Goal: Task Accomplishment & Management: Use online tool/utility

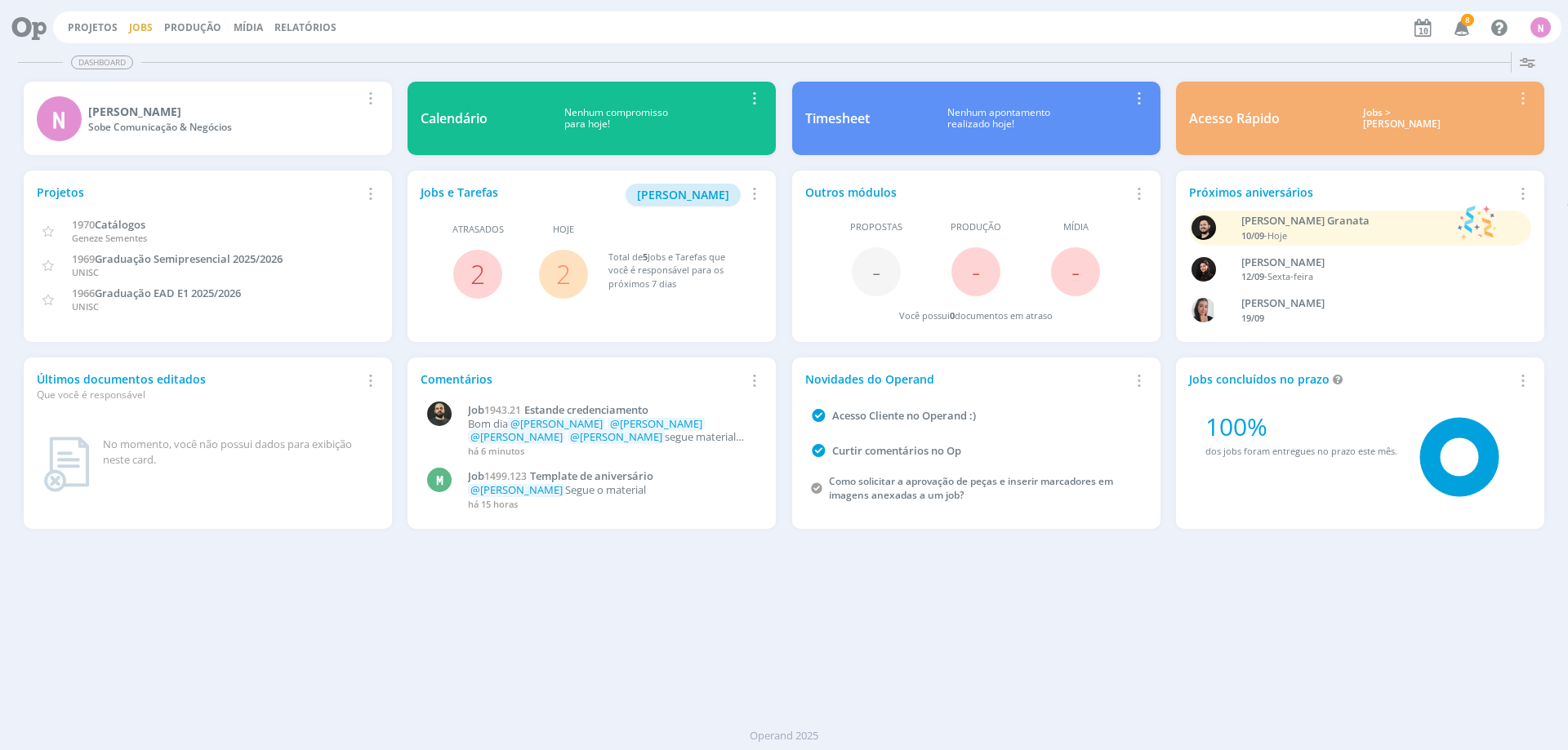
click at [137, 28] on link "Jobs" at bounding box center [141, 27] width 23 height 13
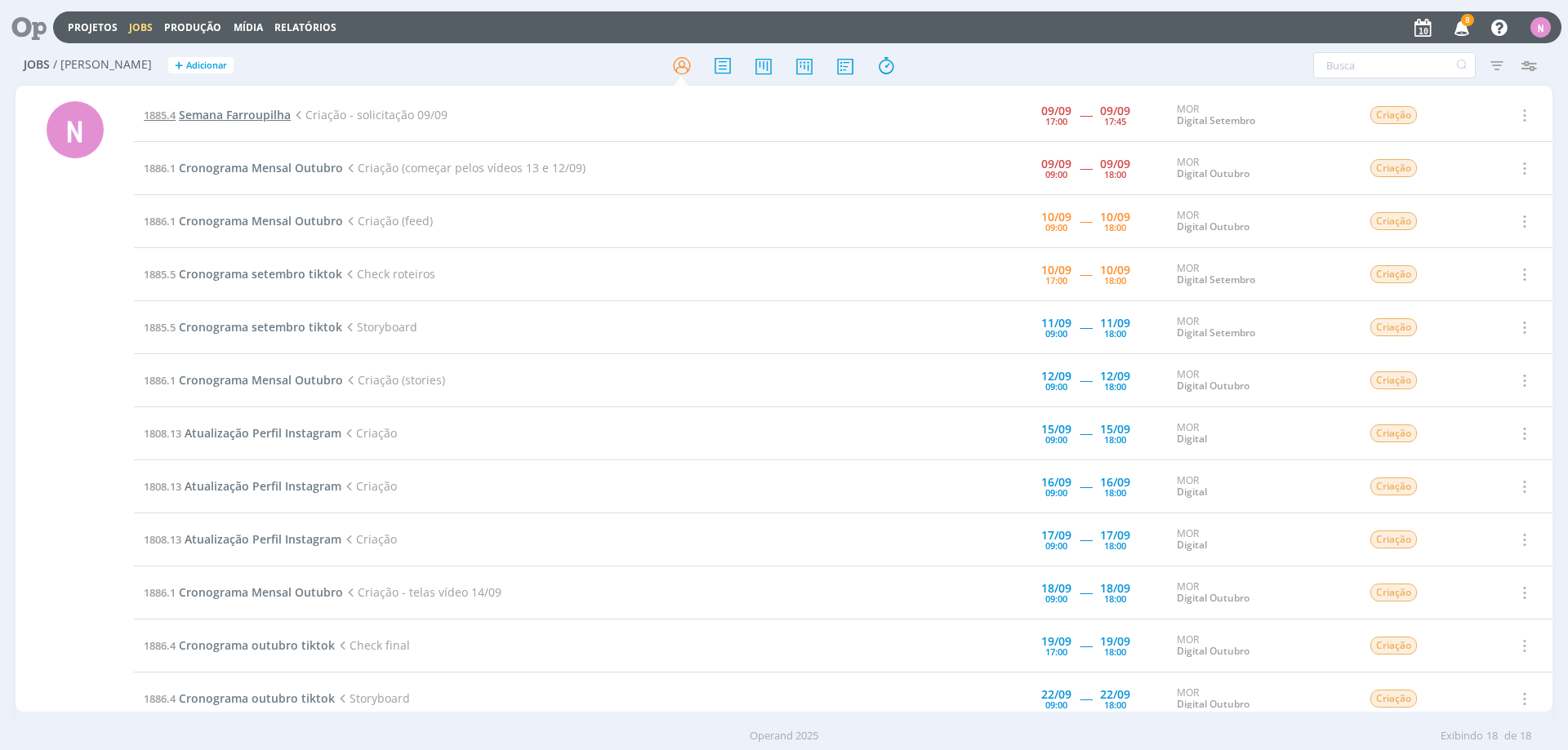
click at [276, 118] on span "Semana Farroupilha" at bounding box center [234, 114] width 112 height 15
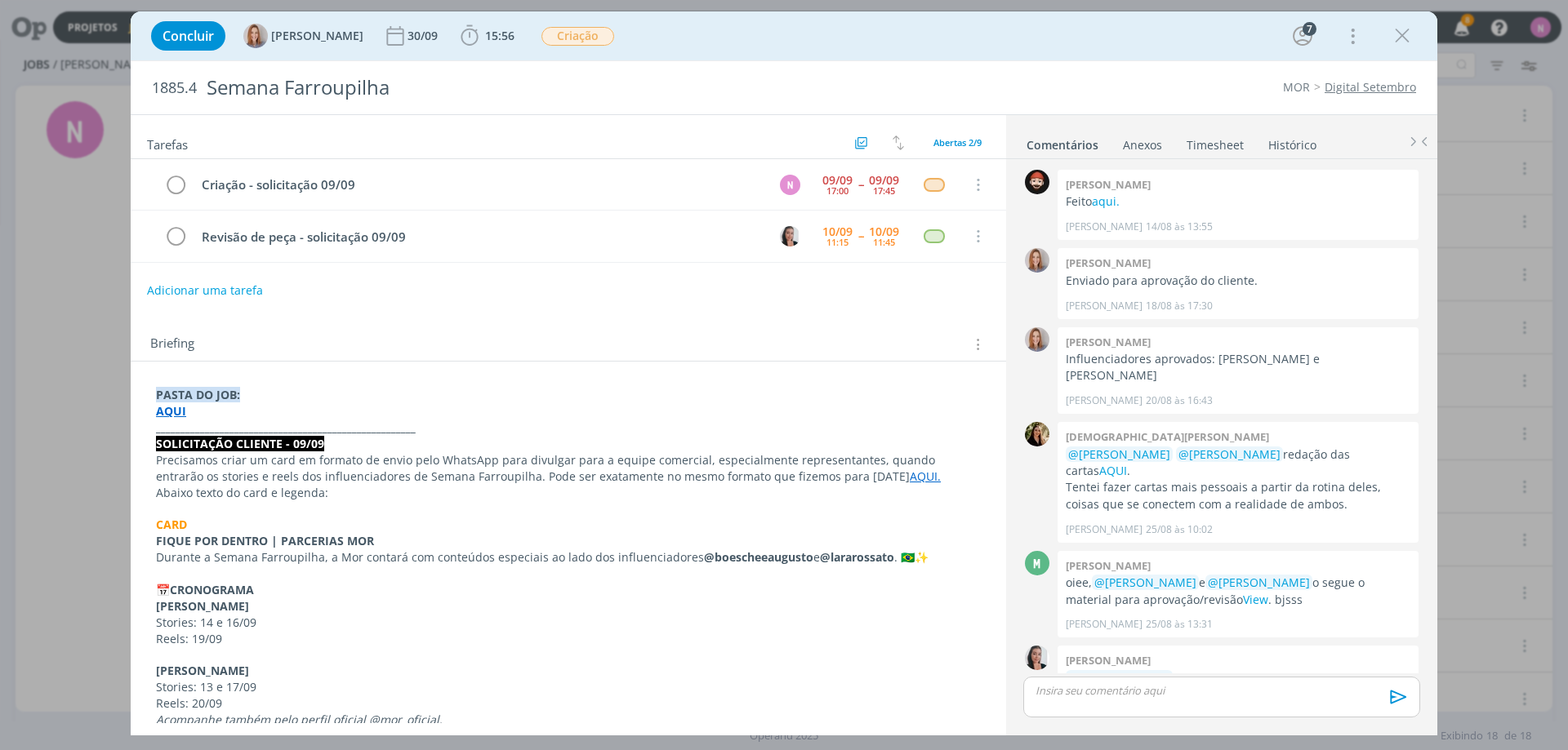
scroll to position [238, 0]
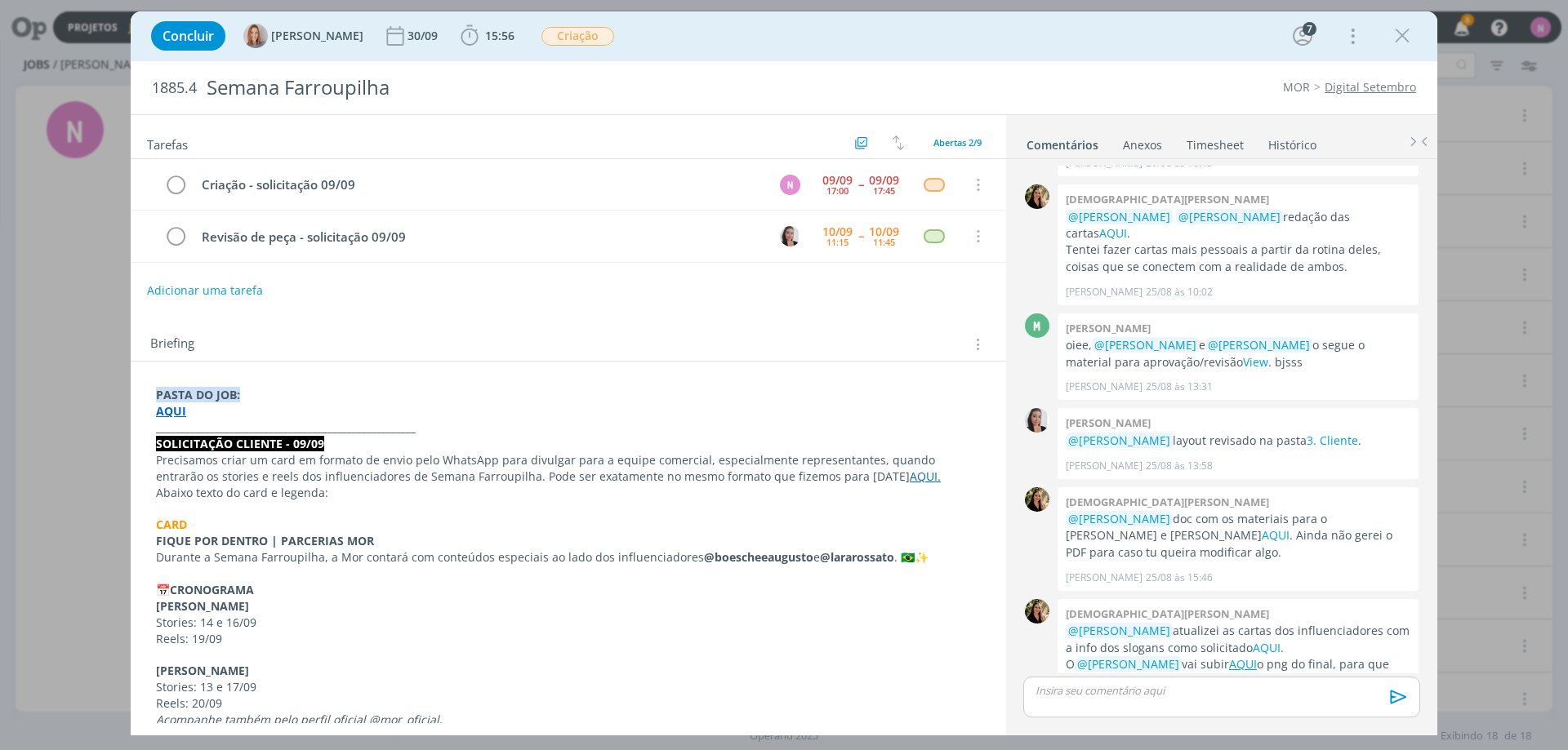
click at [171, 412] on strong "AQUI" at bounding box center [171, 410] width 31 height 15
click at [210, 441] on link "[URL][DOMAIN_NAME]" at bounding box center [262, 442] width 123 height 22
drag, startPoint x: 412, startPoint y: 271, endPoint x: 1108, endPoint y: 94, distance: 718.2
click at [421, 271] on div "Criação - solicitação 09/09 N [DATE] 17:00 -- [DATE] 17:45 Cancelar Revisão de …" at bounding box center [568, 217] width 875 height 117
click at [1406, 50] on div "Concluir [PERSON_NAME] [DATE] 15:56 Iniciar Apontar Data * [DATE] Horas * 00:00…" at bounding box center [784, 36] width 1283 height 39
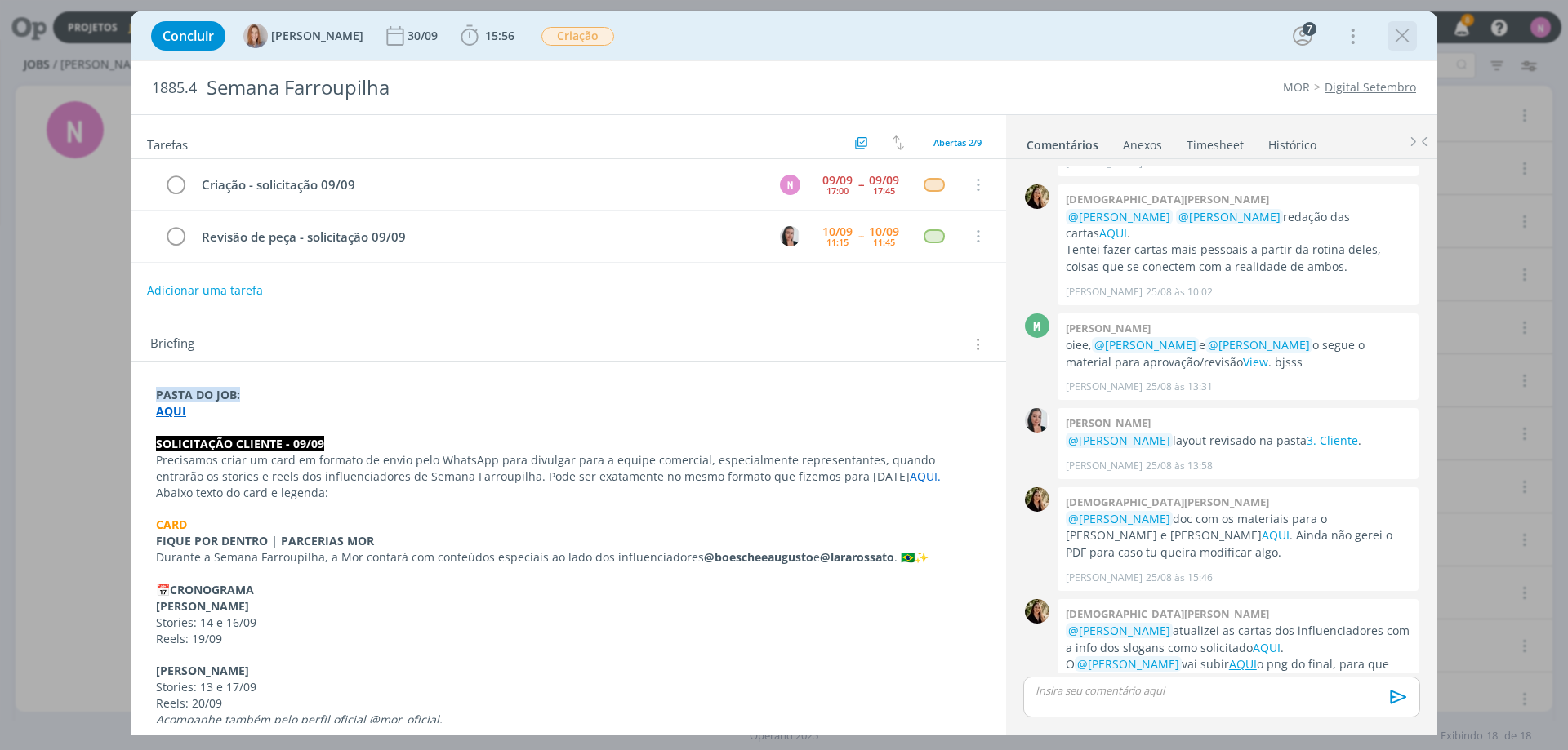
click at [1397, 39] on icon "dialog" at bounding box center [1402, 35] width 24 height 24
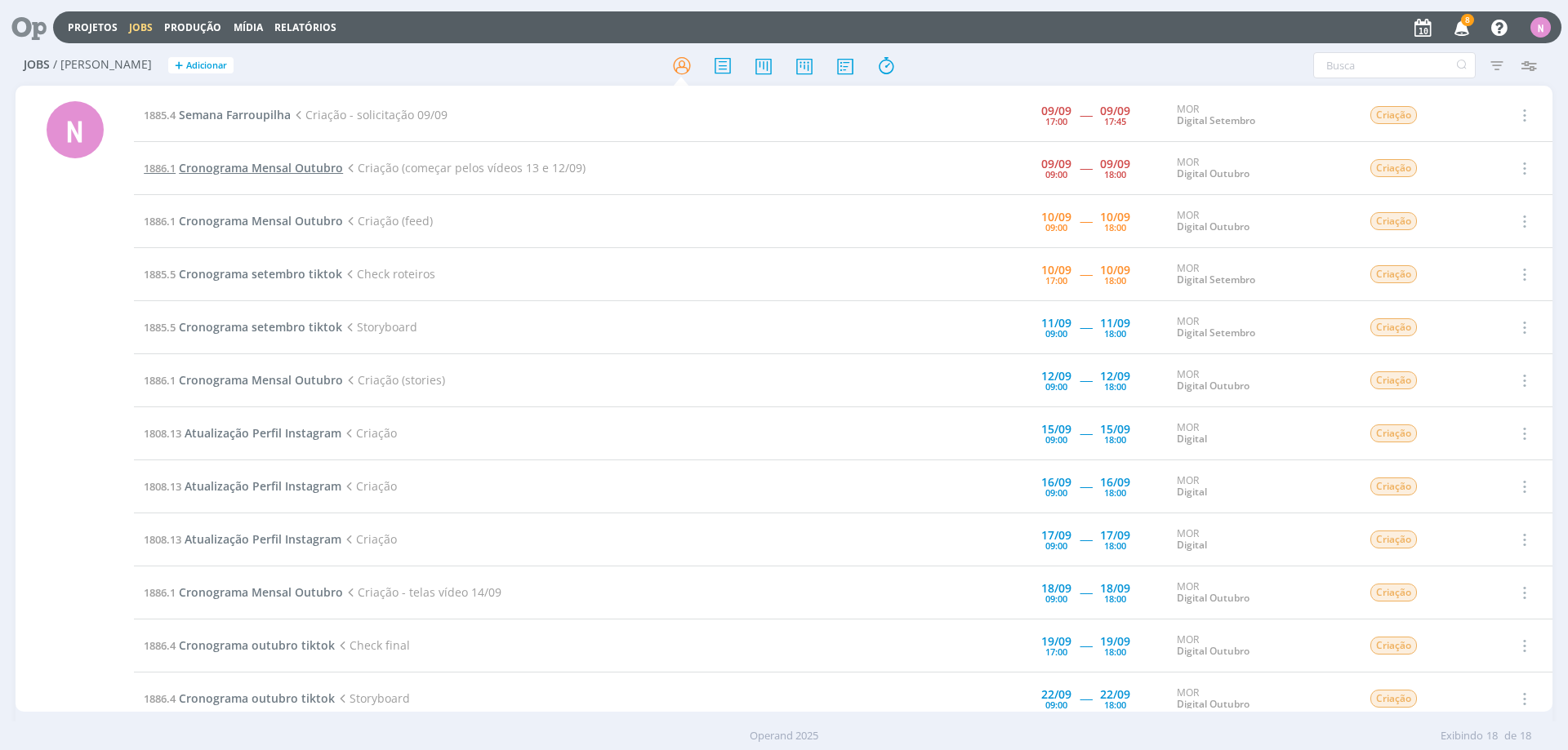
click at [295, 168] on span "Cronograma Mensal Outubro" at bounding box center [260, 167] width 164 height 15
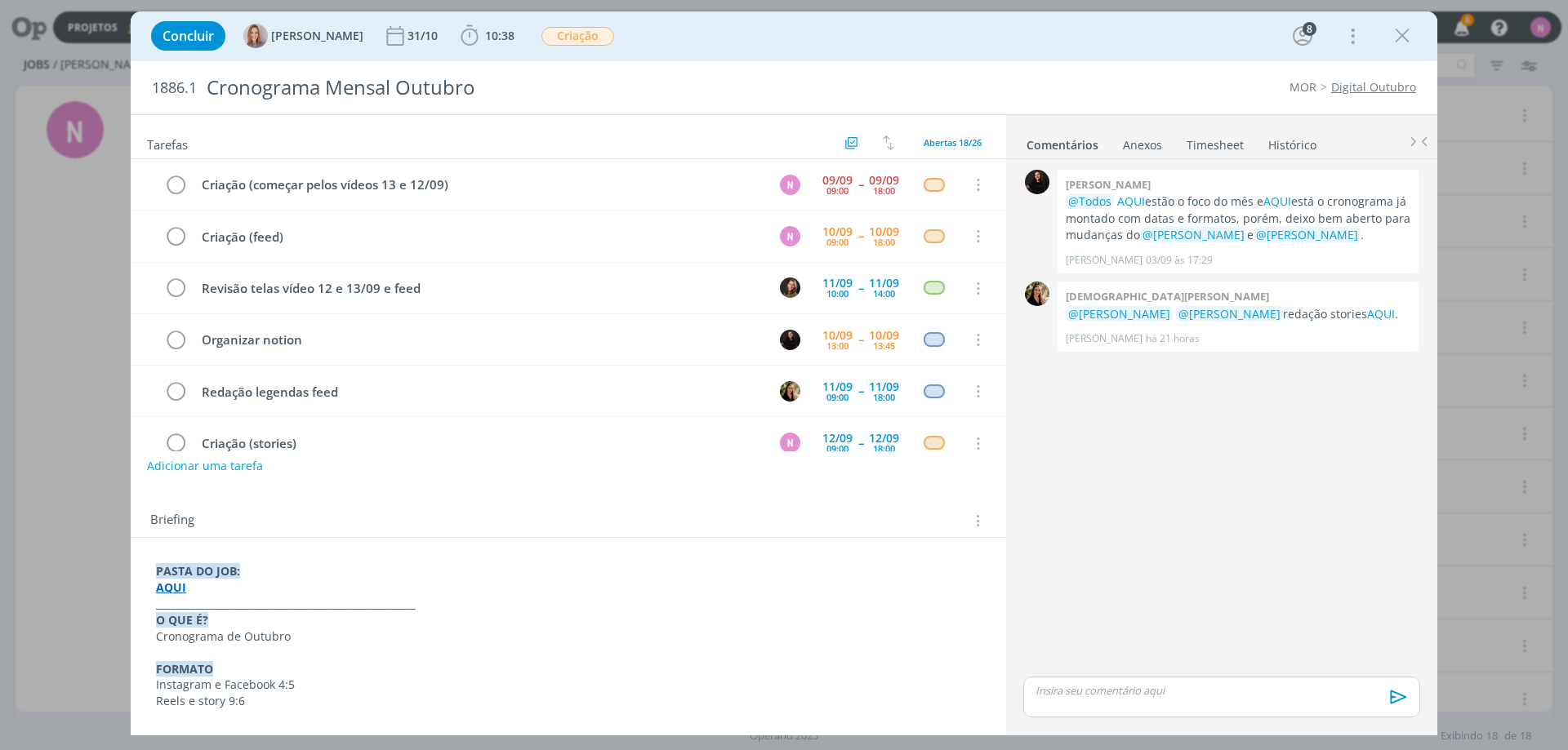
click at [176, 589] on strong "AQUI" at bounding box center [172, 588] width 31 height 15
click at [220, 618] on link "[URL][DOMAIN_NAME]" at bounding box center [262, 620] width 123 height 22
